Goal: Navigation & Orientation: Find specific page/section

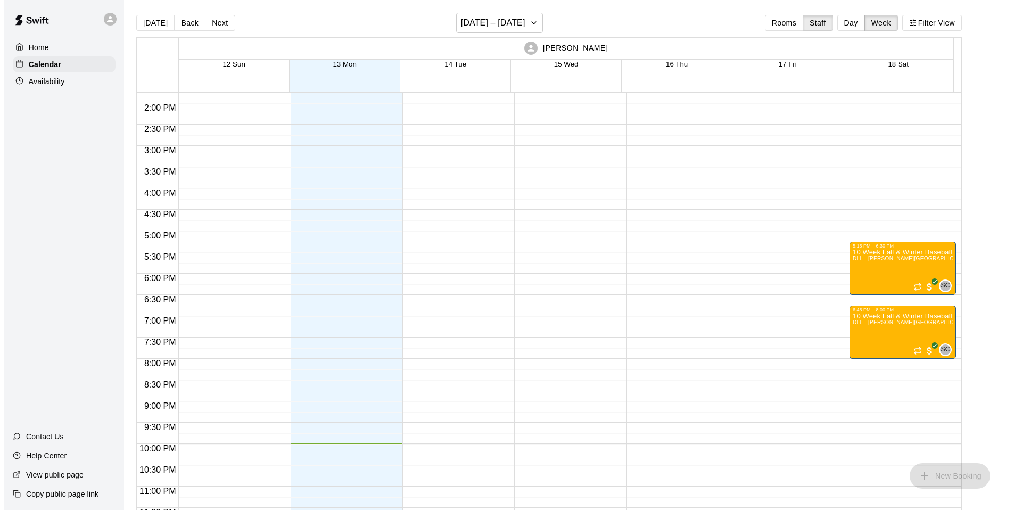
scroll to position [592, 0]
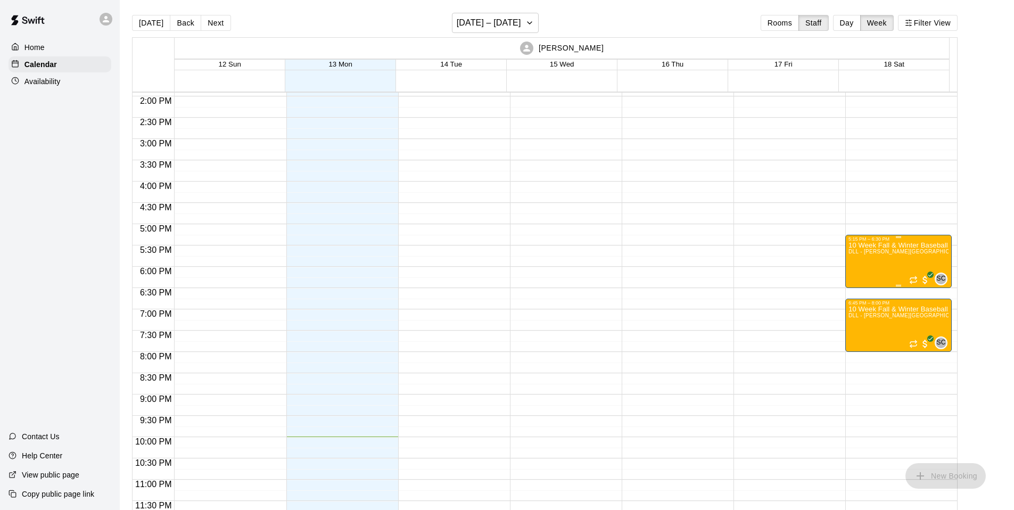
click at [875, 250] on span "DLL - [PERSON_NAME][GEOGRAPHIC_DATA] ([STREET_ADDRESS][PERSON_NAME])" at bounding box center [962, 252] width 227 height 6
click at [854, 257] on icon "edit" at bounding box center [858, 259] width 13 height 13
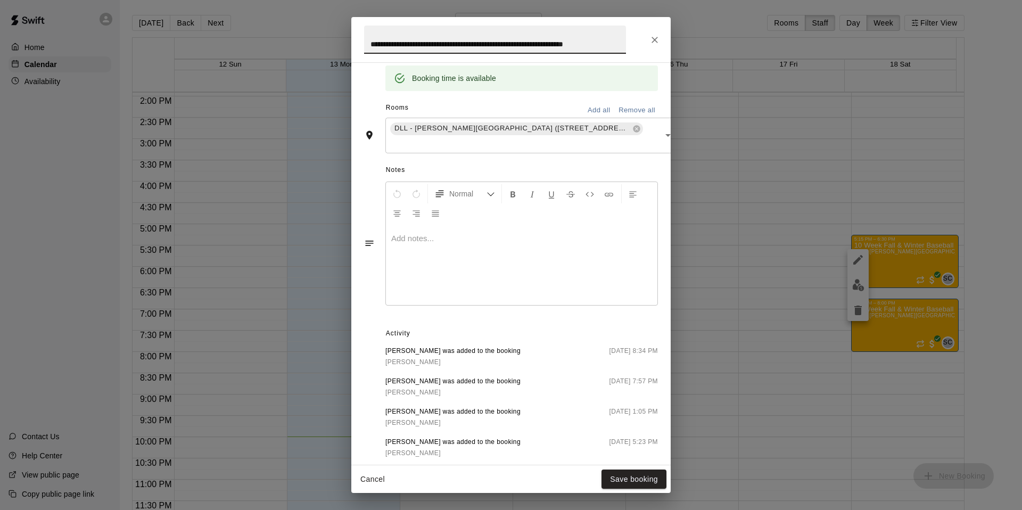
scroll to position [0, 0]
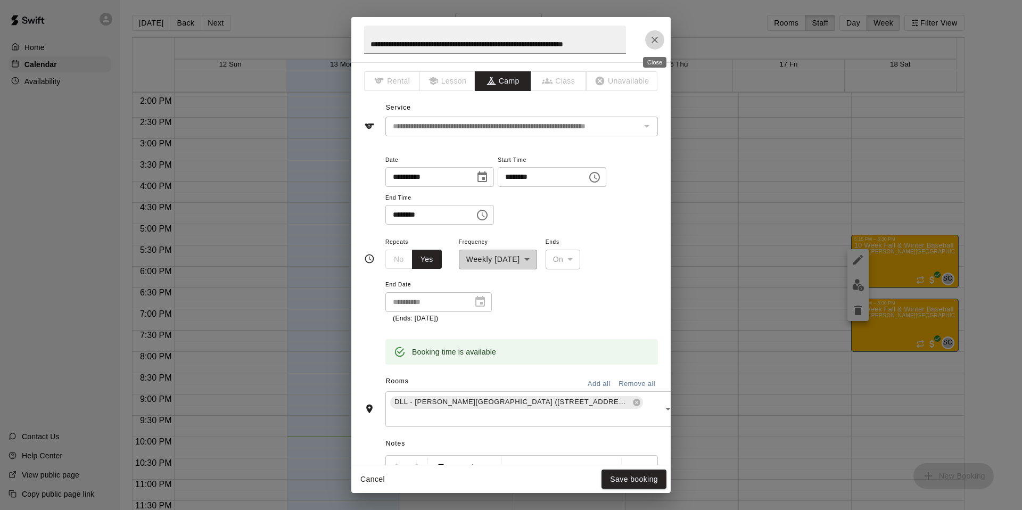
click at [653, 42] on icon "Close" at bounding box center [654, 40] width 11 height 11
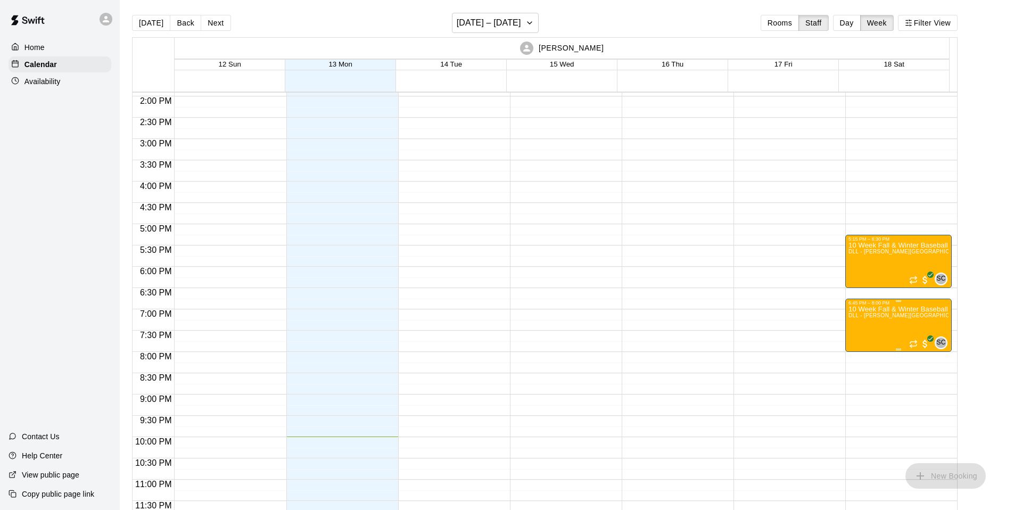
click at [879, 317] on span "DLL - [PERSON_NAME][GEOGRAPHIC_DATA] ([STREET_ADDRESS][PERSON_NAME])" at bounding box center [962, 315] width 227 height 6
click at [862, 320] on icon "edit" at bounding box center [858, 324] width 10 height 10
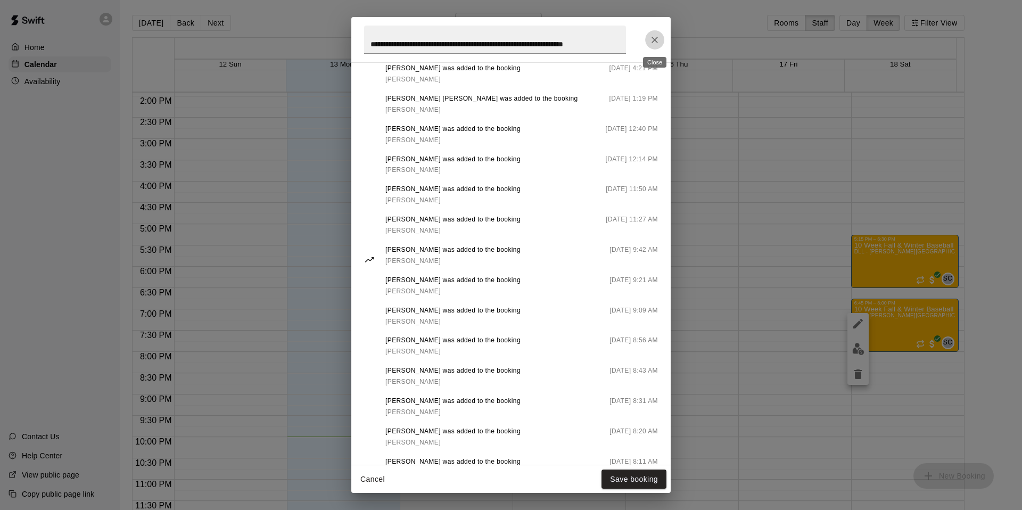
click at [658, 40] on icon "Close" at bounding box center [654, 40] width 11 height 11
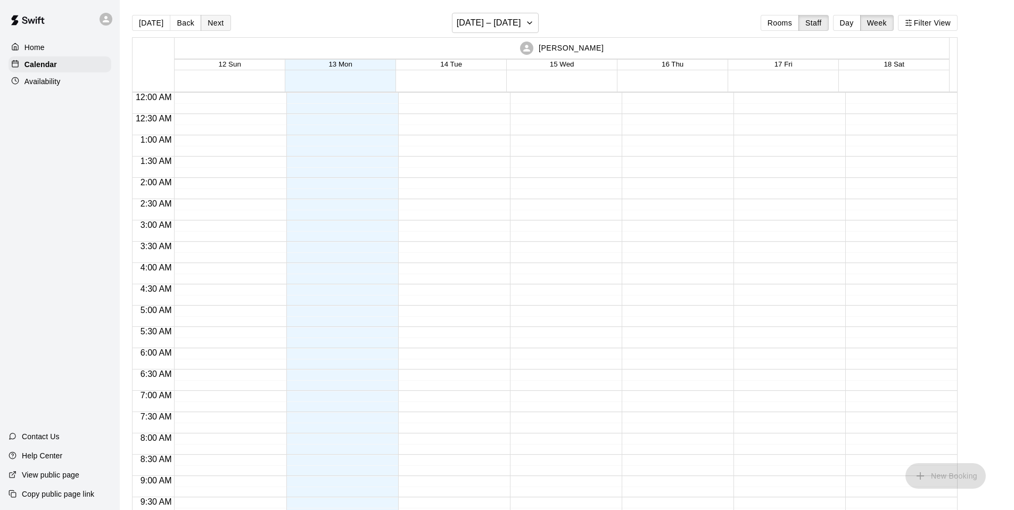
click at [205, 25] on button "Next" at bounding box center [216, 23] width 30 height 16
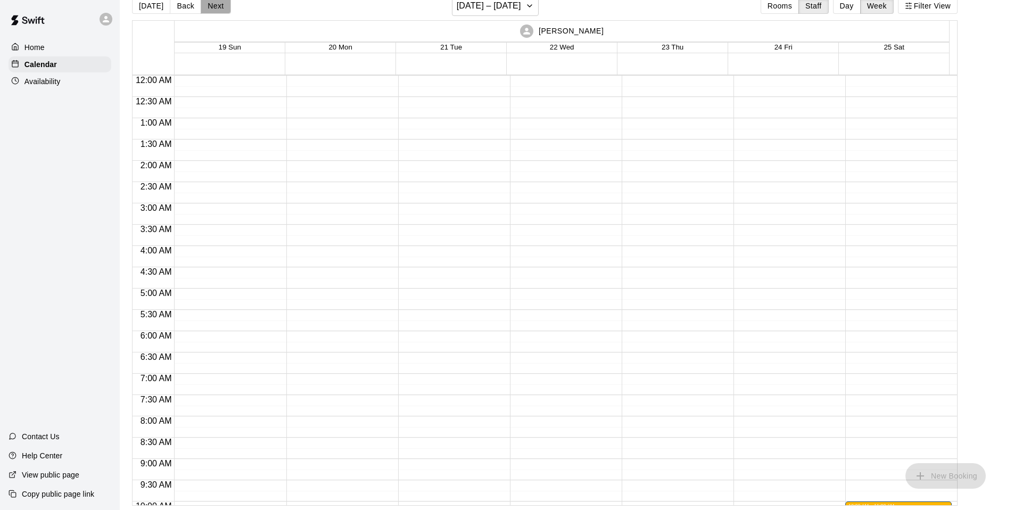
click at [209, 9] on button "Next" at bounding box center [216, 6] width 30 height 16
click at [216, 12] on button "Next" at bounding box center [216, 6] width 30 height 16
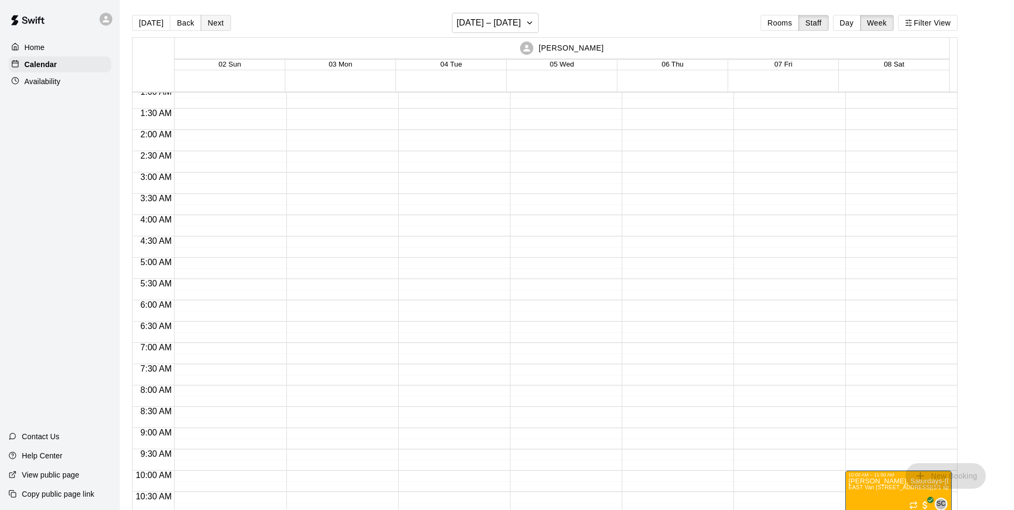
click at [205, 30] on button "Next" at bounding box center [216, 23] width 30 height 16
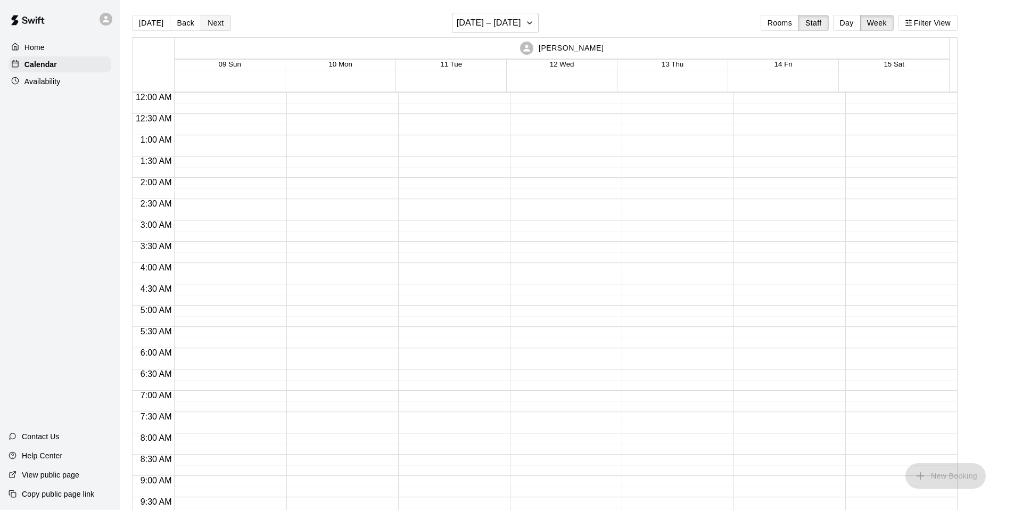
click at [217, 21] on button "Next" at bounding box center [216, 23] width 30 height 16
click at [174, 26] on button "Back" at bounding box center [185, 23] width 31 height 16
click at [172, 25] on button "Back" at bounding box center [185, 23] width 31 height 16
click at [860, 29] on button "Day" at bounding box center [847, 23] width 28 height 16
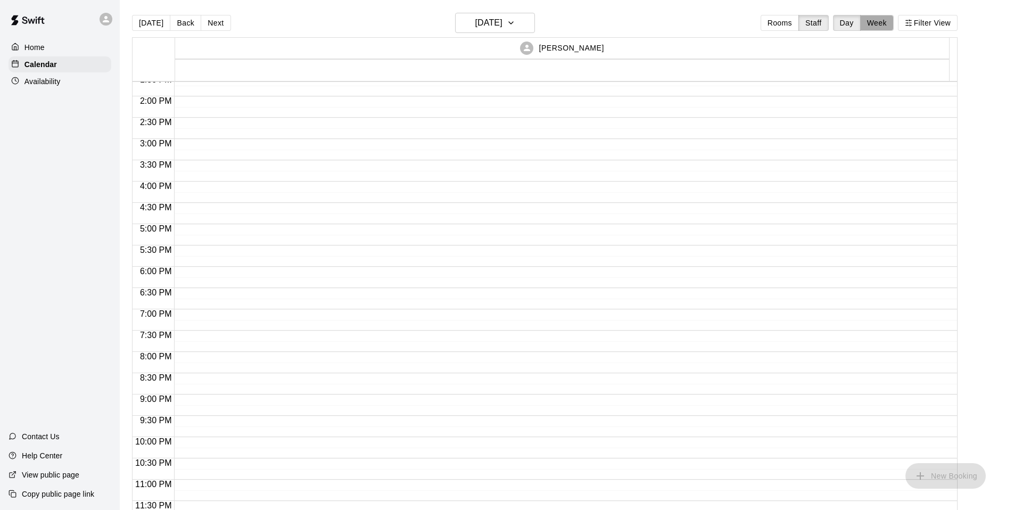
click at [883, 15] on button "Week" at bounding box center [877, 23] width 34 height 16
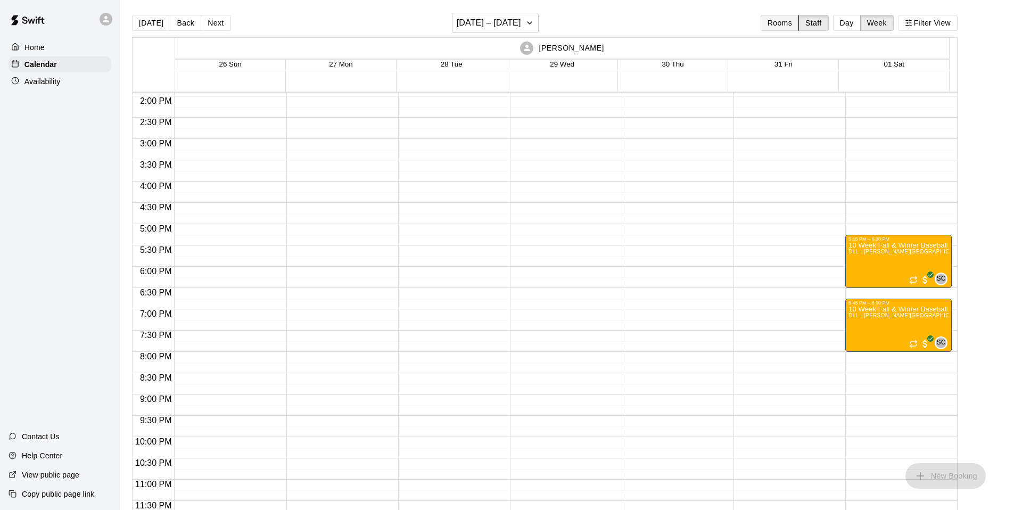
click at [794, 26] on button "Rooms" at bounding box center [780, 23] width 38 height 16
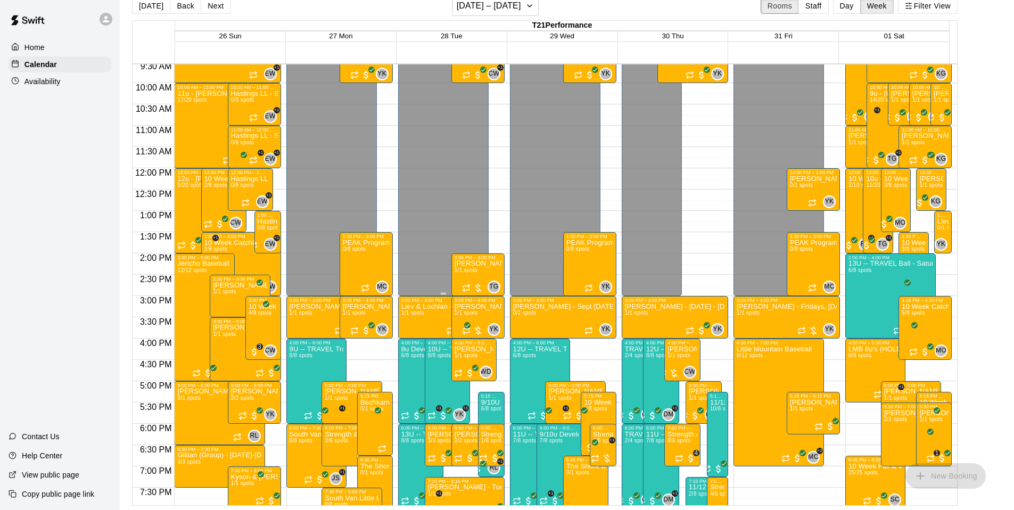
scroll to position [187, 0]
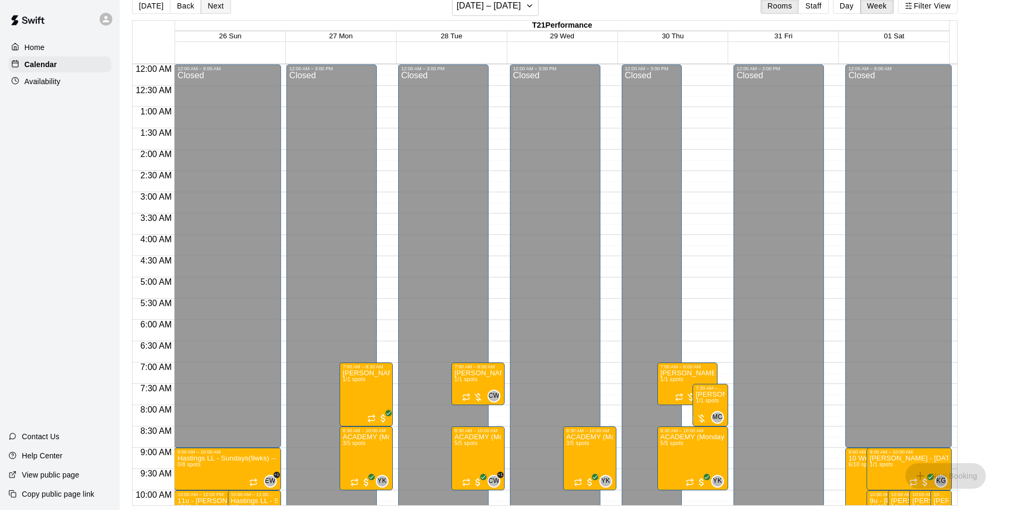
click at [218, 10] on button "Next" at bounding box center [216, 6] width 30 height 16
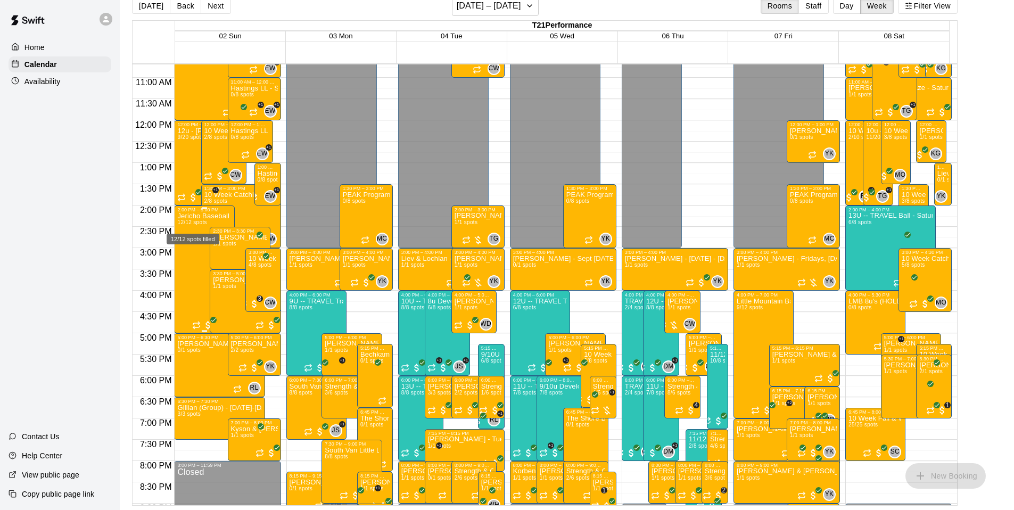
click at [203, 220] on span "12/12 spots" at bounding box center [191, 222] width 29 height 6
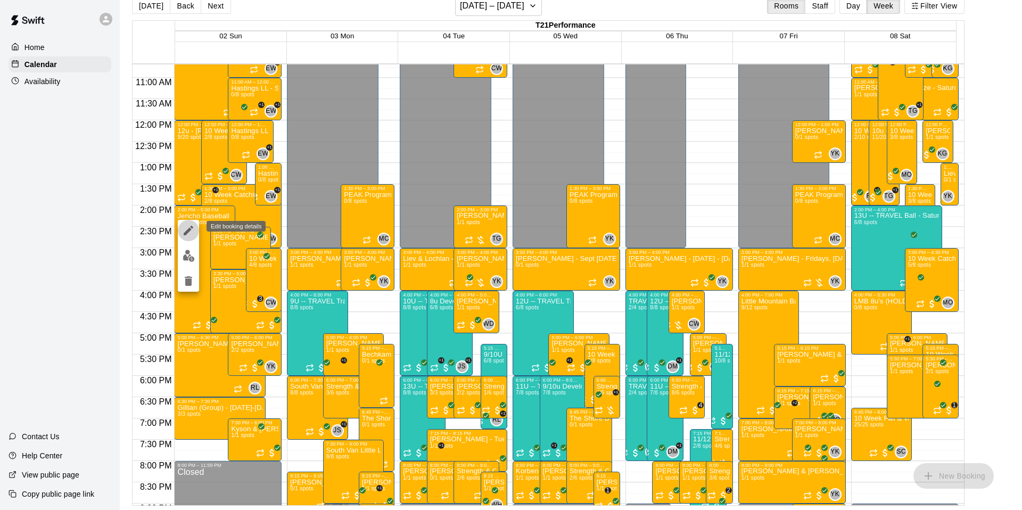
click at [185, 227] on icon "edit" at bounding box center [188, 230] width 13 height 13
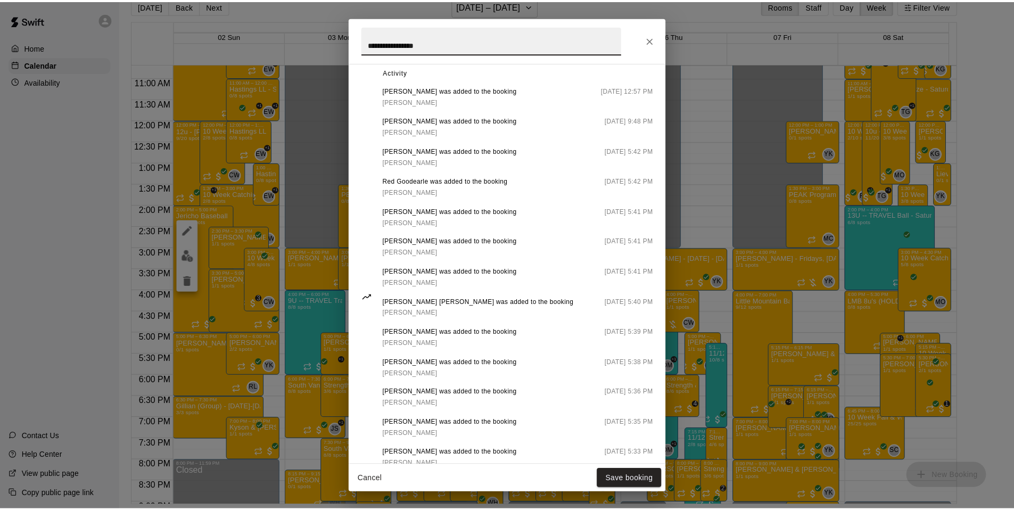
scroll to position [321, 0]
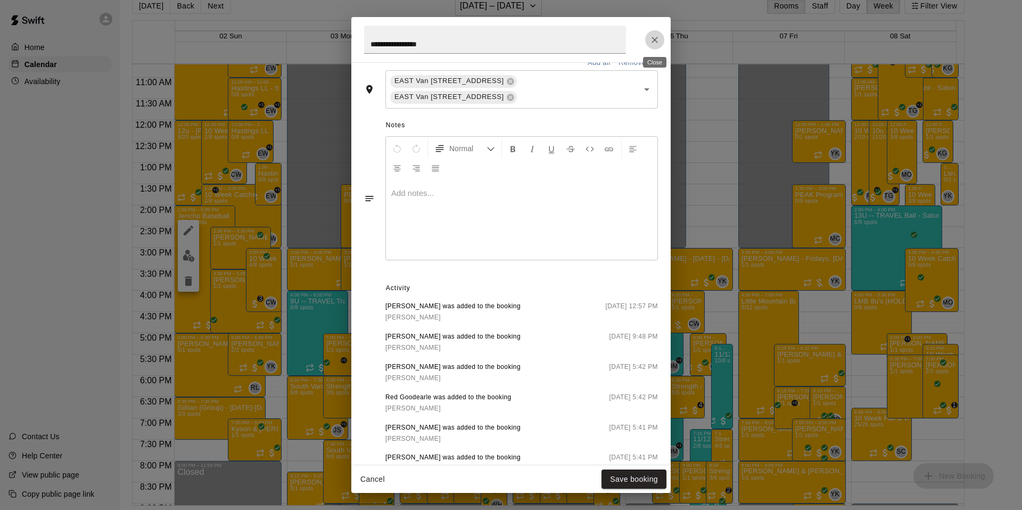
click at [659, 40] on icon "Close" at bounding box center [654, 40] width 11 height 11
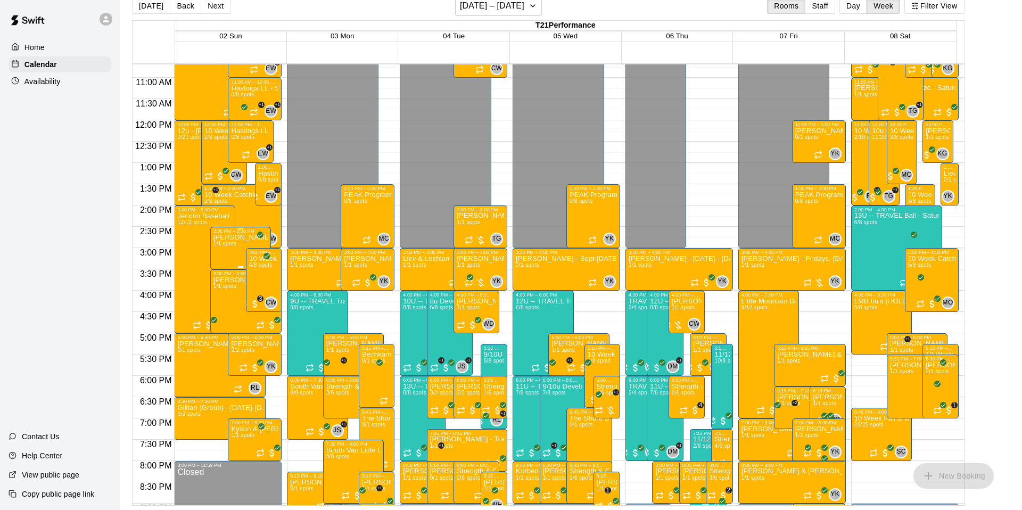
scroll to position [0, 0]
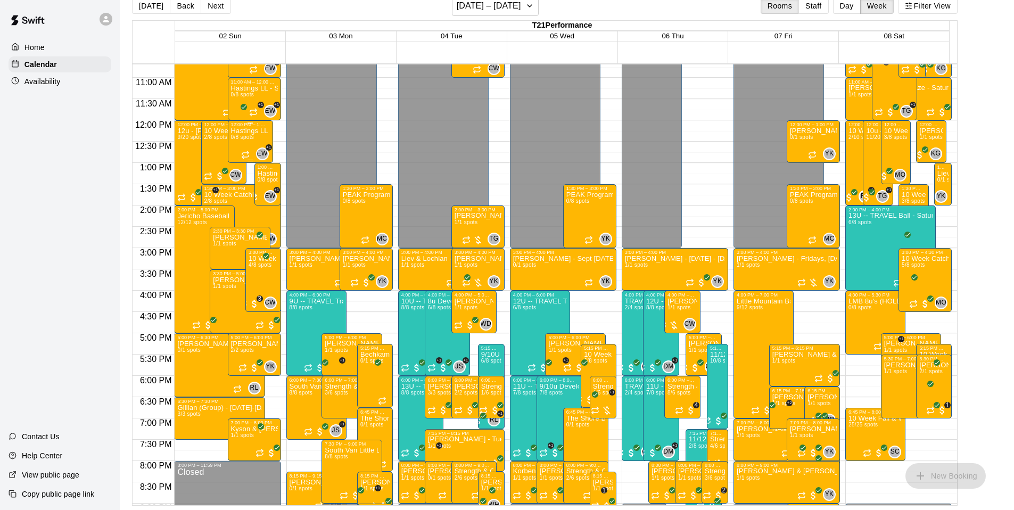
click at [260, 135] on div "Hastings LL - Sundays(9wks) -- MINOR @ [GEOGRAPHIC_DATA] (12:00pm-1:00pm) 0/8 s…" at bounding box center [250, 382] width 39 height 510
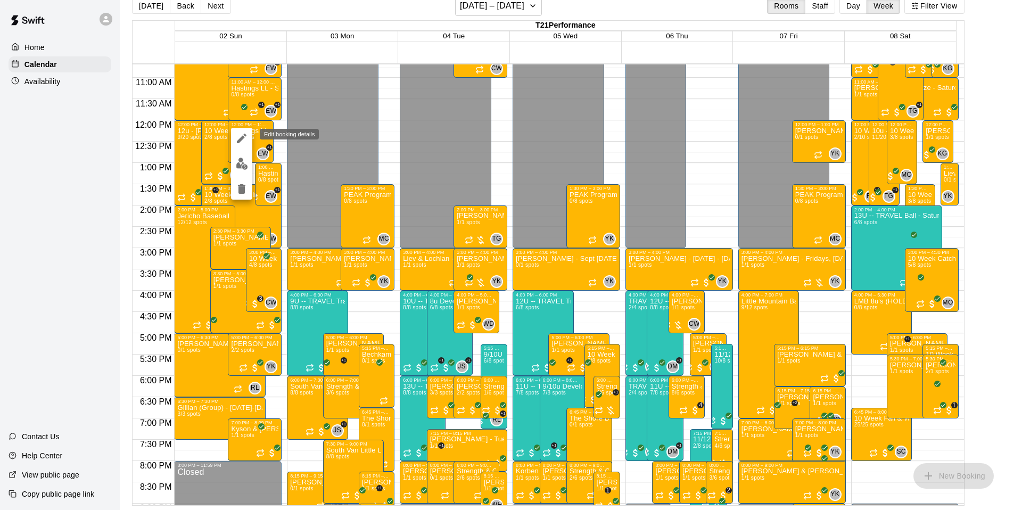
click at [238, 133] on icon "edit" at bounding box center [241, 138] width 13 height 13
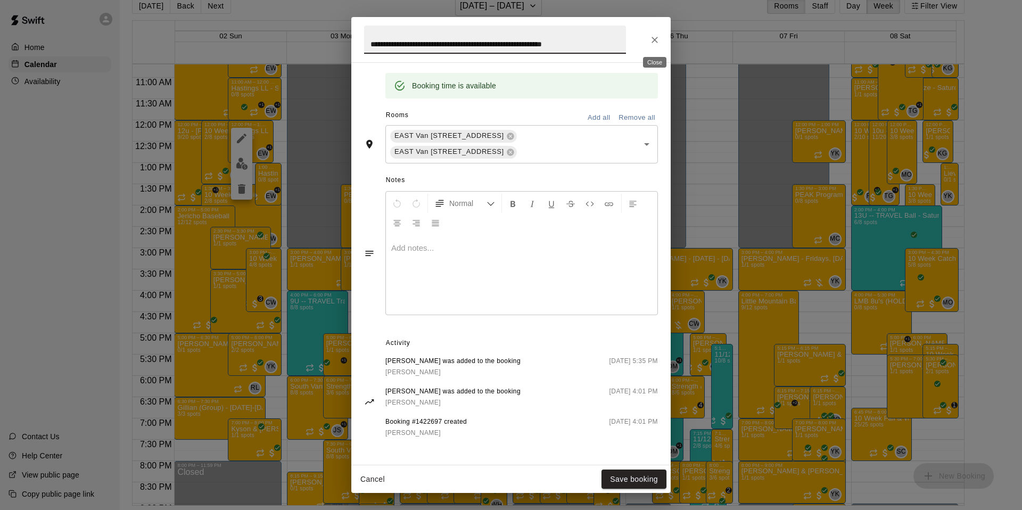
click at [660, 39] on button "Close" at bounding box center [654, 39] width 19 height 19
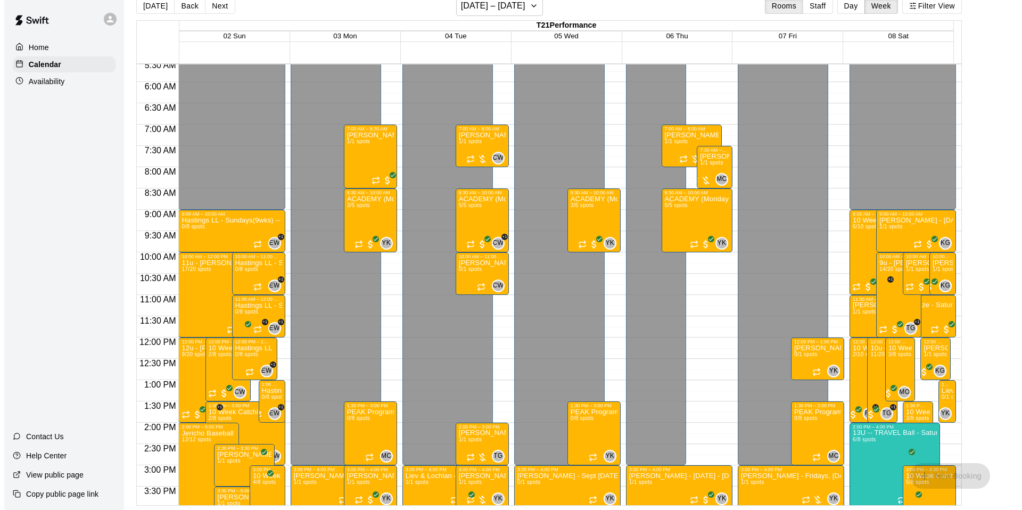
scroll to position [237, 0]
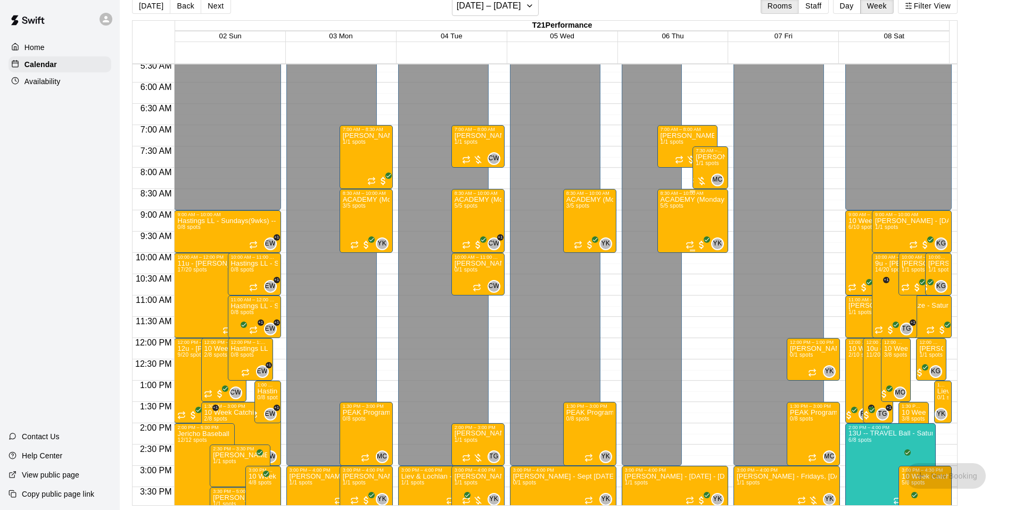
click at [698, 217] on div "ACADEMY (Mondays, Tuesdays, Wednesdays, Thursdays) @ [GEOGRAPHIC_DATA] (8:30am …" at bounding box center [693, 451] width 64 height 510
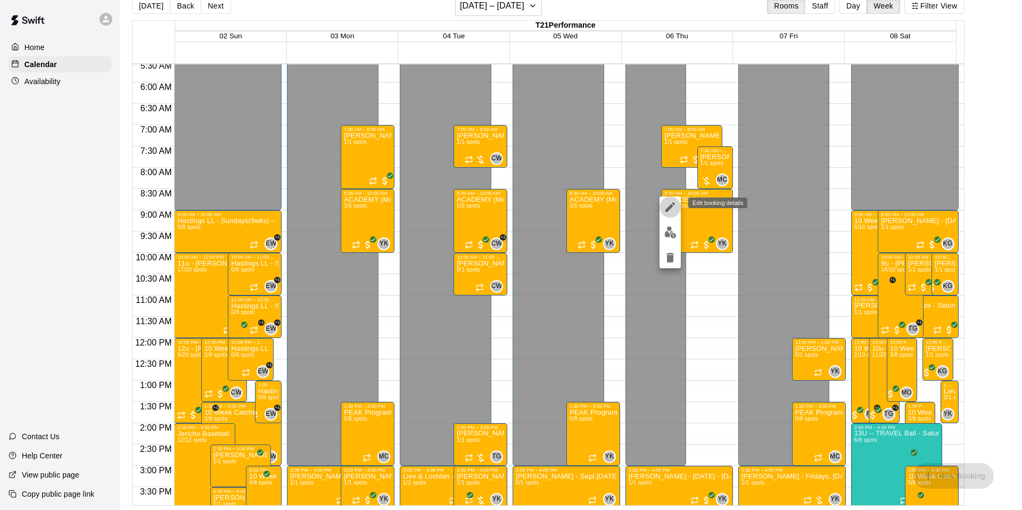
click at [673, 206] on icon "edit" at bounding box center [670, 207] width 10 height 10
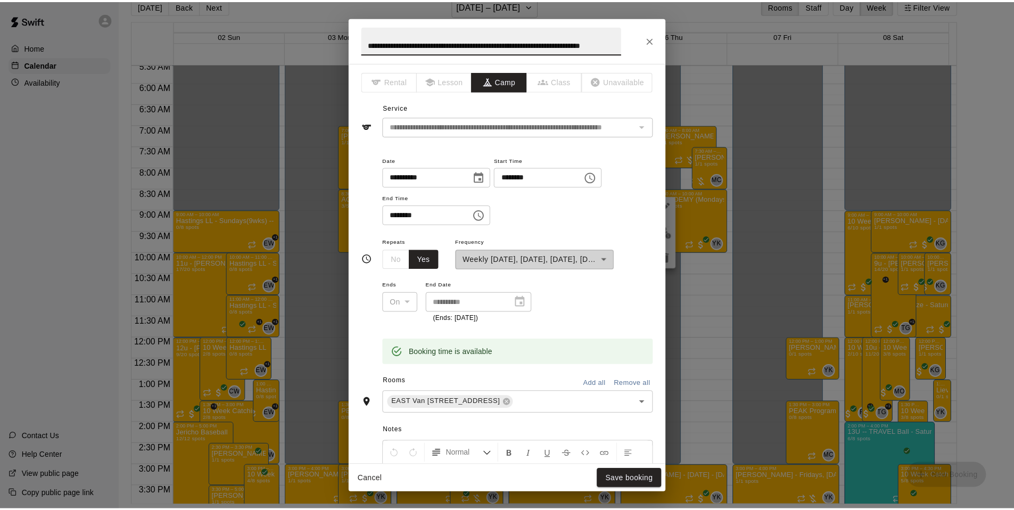
scroll to position [0, 0]
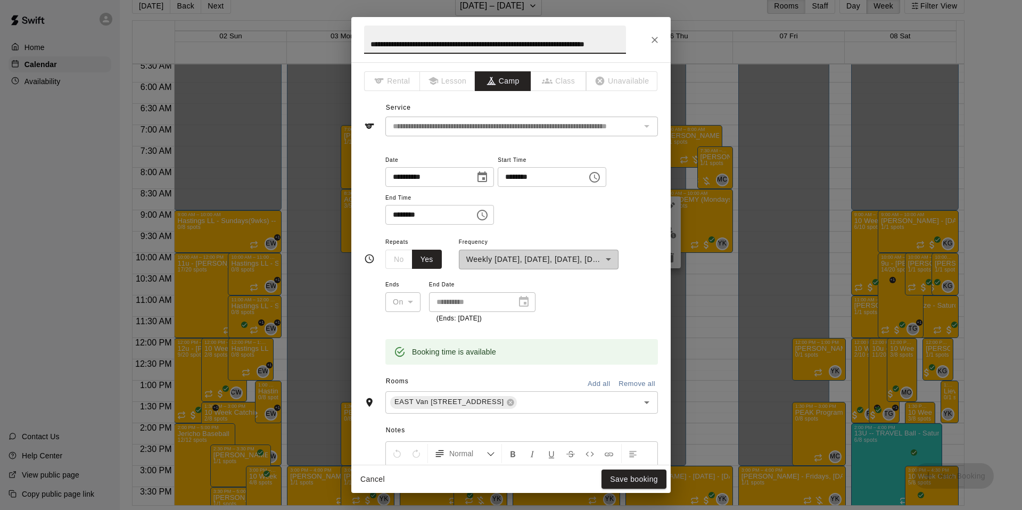
click at [655, 46] on button "Close" at bounding box center [654, 39] width 19 height 19
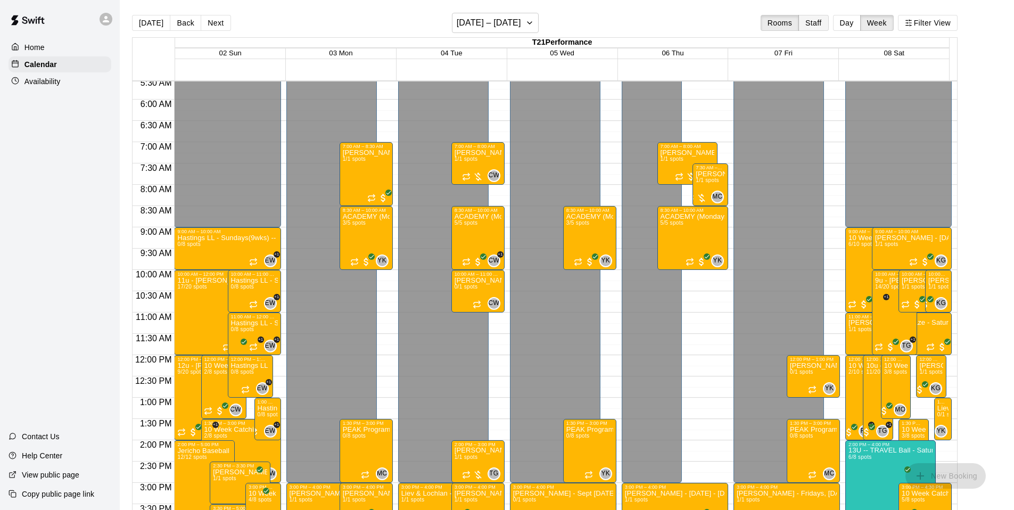
click at [812, 15] on button "Staff" at bounding box center [813, 23] width 30 height 16
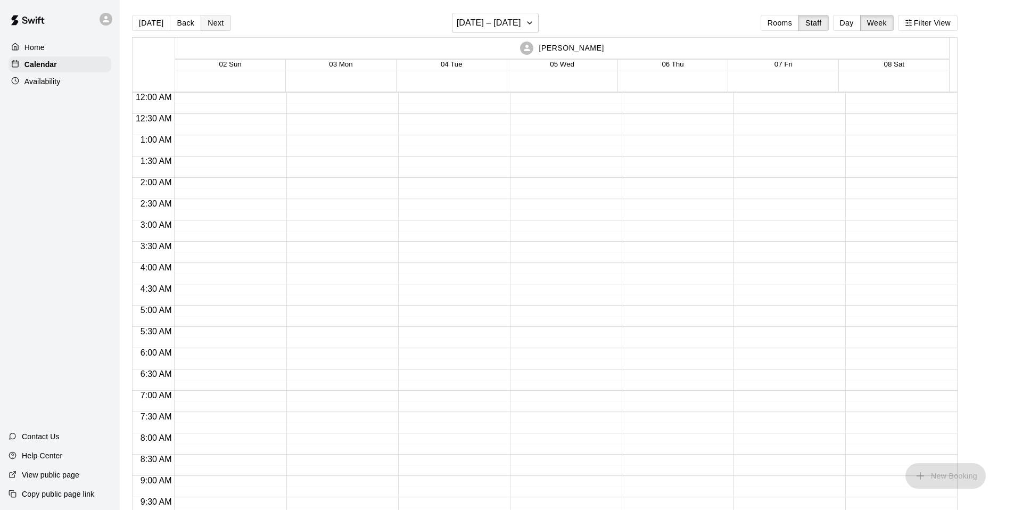
click at [224, 15] on button "Next" at bounding box center [216, 23] width 30 height 16
drag, startPoint x: 211, startPoint y: 27, endPoint x: 291, endPoint y: 84, distance: 98.1
click at [212, 28] on button "Next" at bounding box center [216, 23] width 30 height 16
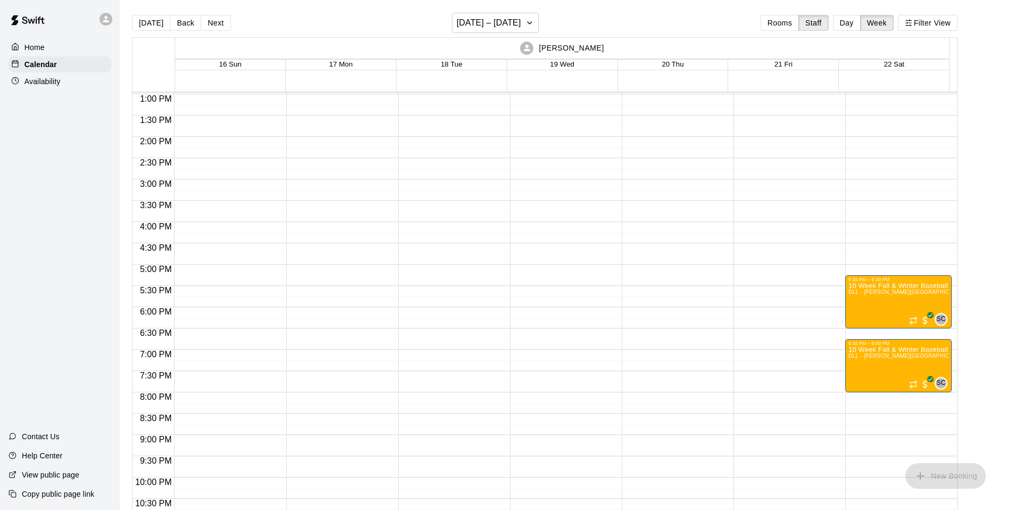
scroll to position [323, 0]
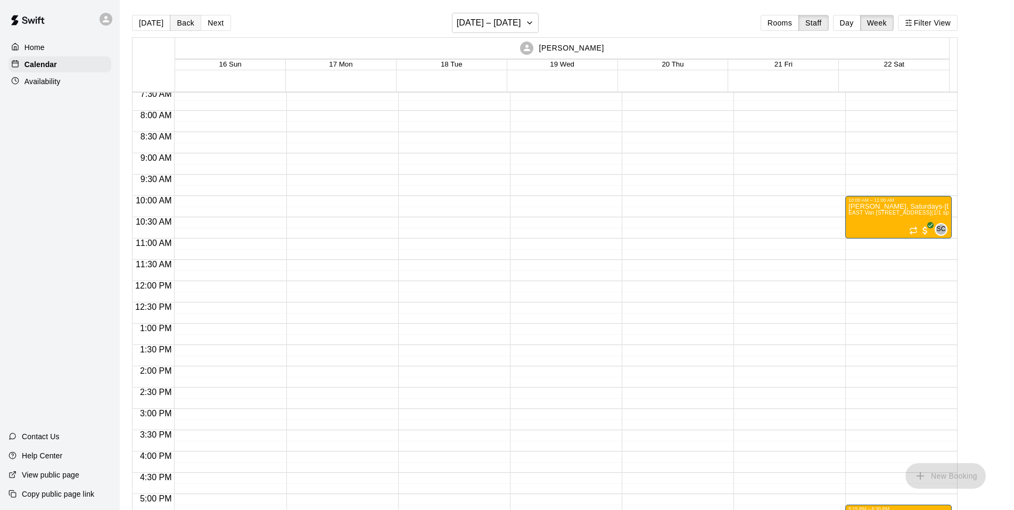
click at [178, 22] on button "Back" at bounding box center [185, 23] width 31 height 16
